Goal: Information Seeking & Learning: Learn about a topic

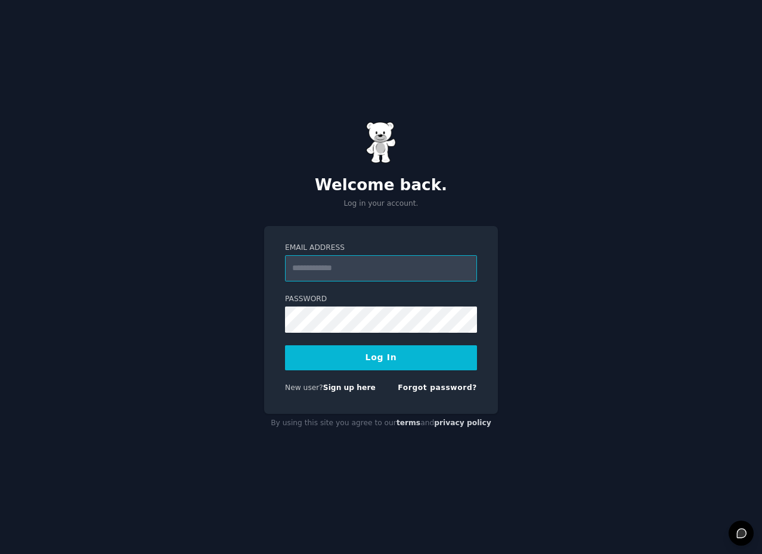
type input "**********"
click at [400, 351] on button "Log In" at bounding box center [381, 357] width 192 height 25
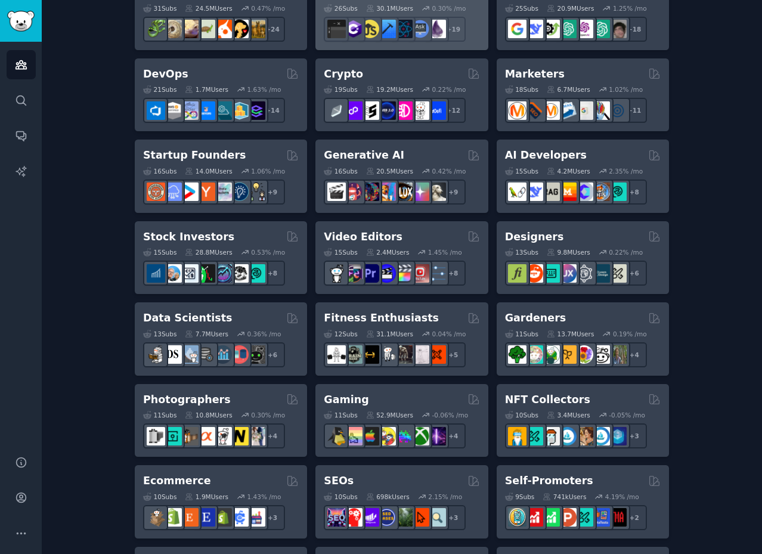
scroll to position [255, 0]
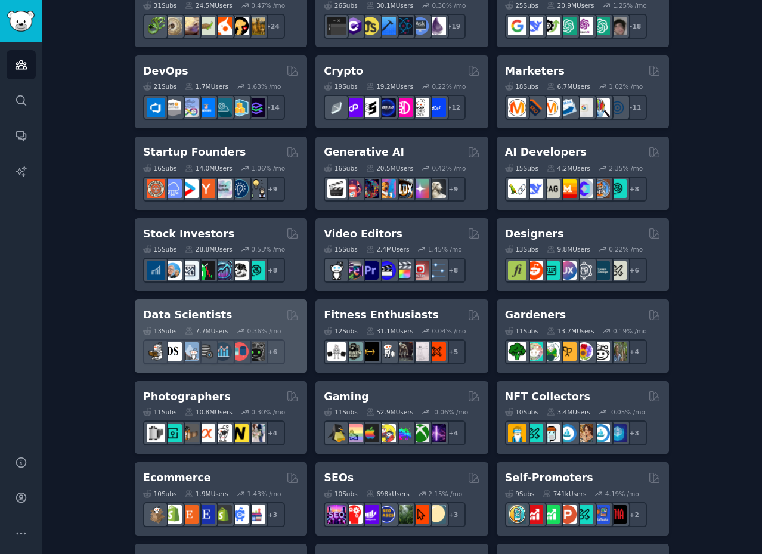
click at [242, 324] on div "13 Sub s 7.7M Users 0.36 % /mo r/dataengineering + 6" at bounding box center [221, 344] width 156 height 42
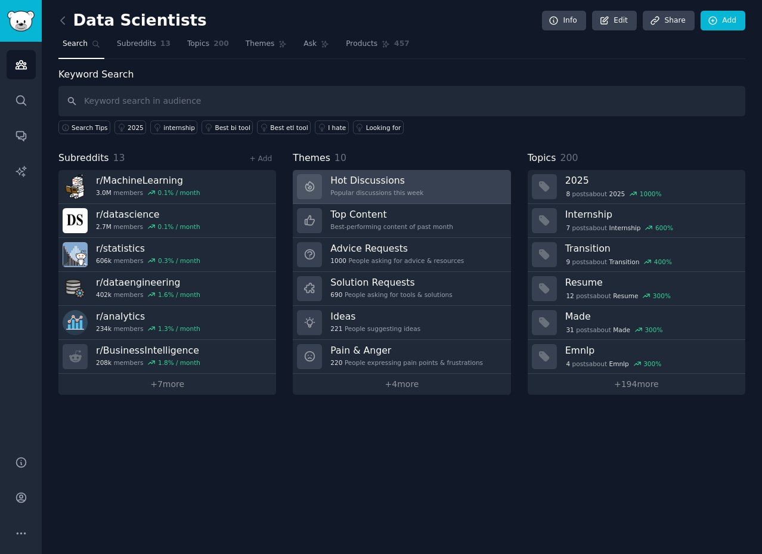
click at [355, 192] on div "Popular discussions this week" at bounding box center [376, 192] width 93 height 8
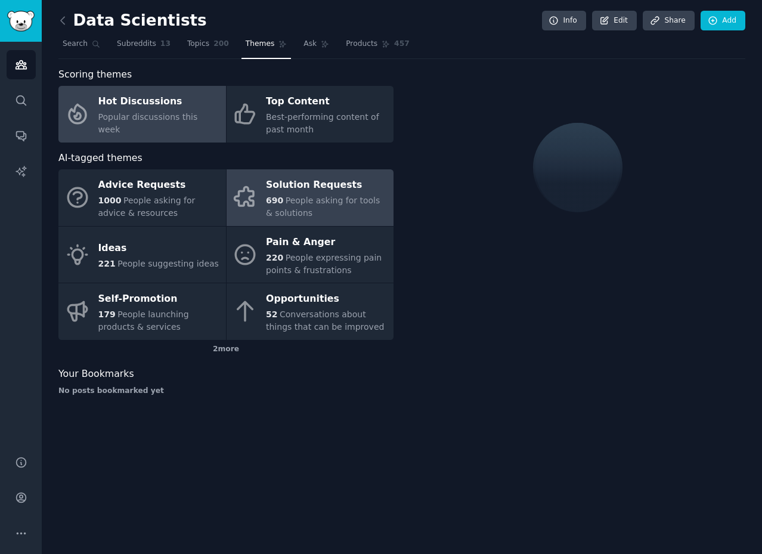
click at [331, 198] on span "People asking for tools & solutions" at bounding box center [323, 207] width 114 height 22
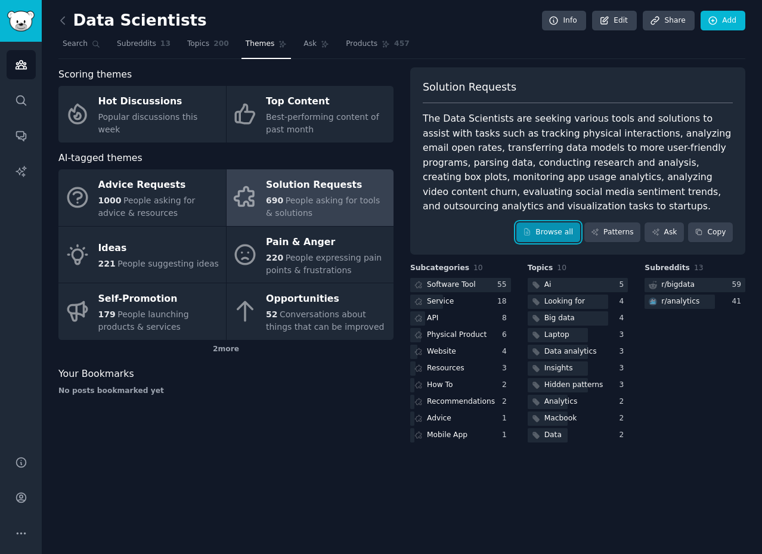
click at [556, 230] on link "Browse all" at bounding box center [549, 232] width 64 height 20
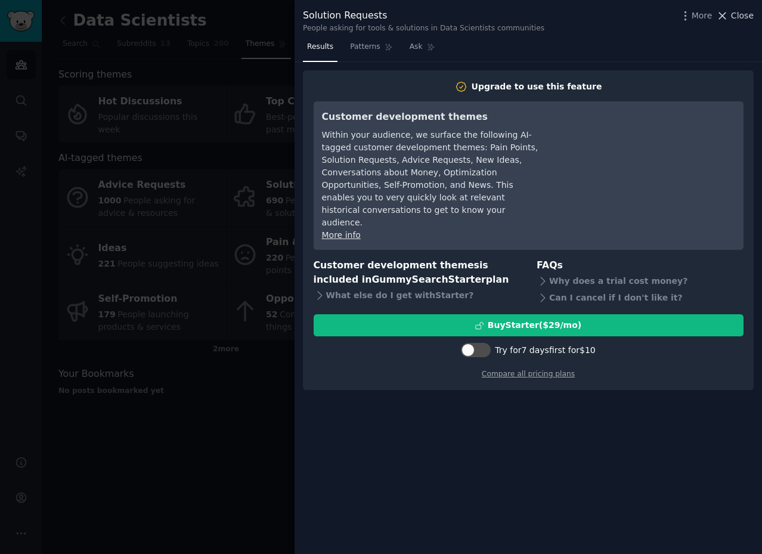
click at [734, 16] on span "Close" at bounding box center [742, 16] width 23 height 13
